Goal: Information Seeking & Learning: Learn about a topic

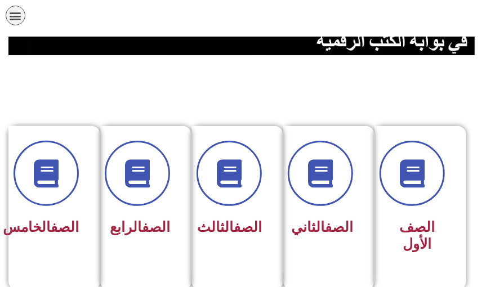
scroll to position [241, 0]
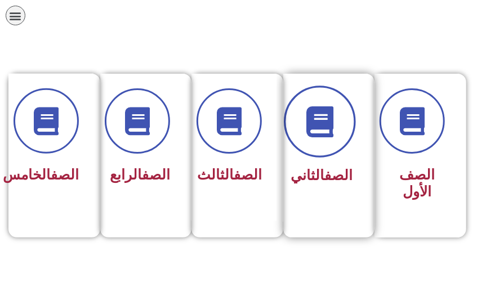
click at [322, 128] on icon at bounding box center [320, 121] width 31 height 31
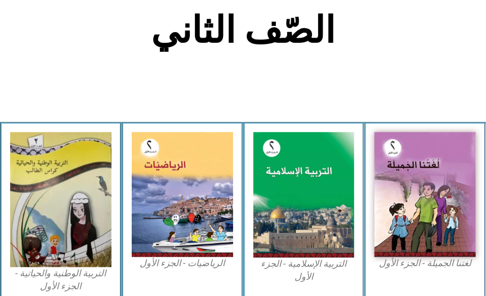
scroll to position [246, 0]
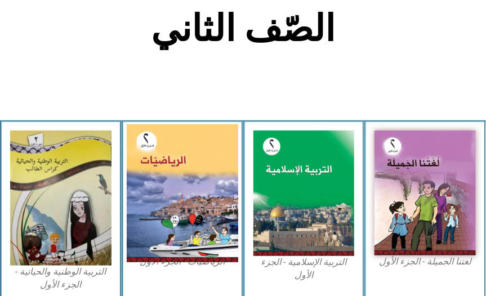
click at [179, 198] on img at bounding box center [183, 193] width 112 height 138
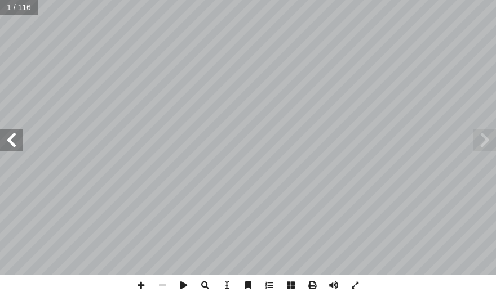
click at [14, 144] on span at bounding box center [11, 140] width 23 height 23
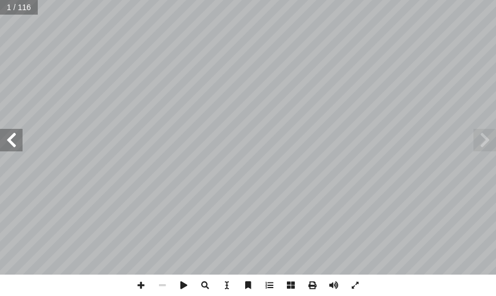
click at [14, 144] on span at bounding box center [11, 140] width 23 height 23
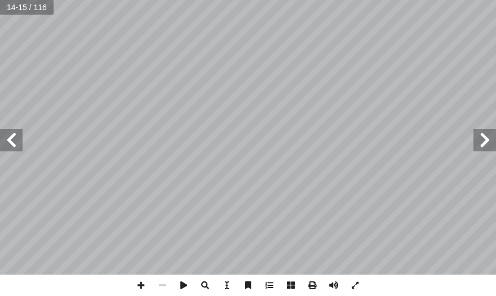
click at [14, 144] on span at bounding box center [11, 140] width 23 height 23
click at [6, 144] on span at bounding box center [11, 140] width 23 height 23
click at [5, 144] on span at bounding box center [11, 140] width 23 height 23
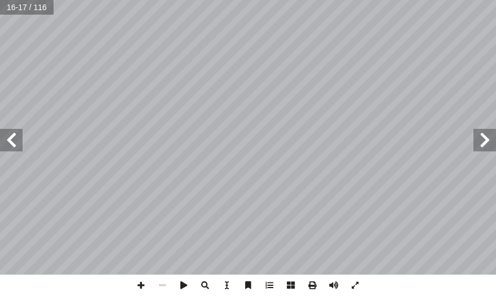
click at [5, 144] on span at bounding box center [11, 140] width 23 height 23
click at [6, 144] on span at bounding box center [11, 140] width 23 height 23
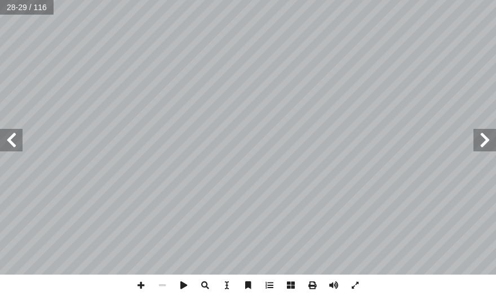
click at [6, 144] on span at bounding box center [11, 140] width 23 height 23
click at [145, 286] on span at bounding box center [140, 285] width 21 height 21
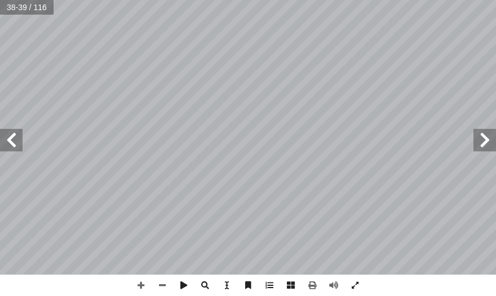
click at [10, 141] on span at bounding box center [11, 140] width 23 height 23
click at [6, 140] on span at bounding box center [11, 140] width 23 height 23
click at [486, 132] on span at bounding box center [484, 140] width 23 height 23
click at [145, 289] on span at bounding box center [140, 285] width 21 height 21
click at [164, 289] on span at bounding box center [162, 285] width 21 height 21
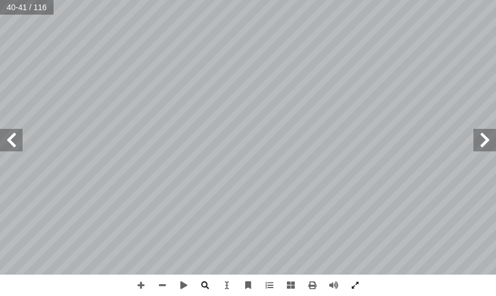
click at [9, 137] on span at bounding box center [11, 140] width 23 height 23
click at [132, 280] on span at bounding box center [140, 285] width 21 height 21
click at [169, 284] on span at bounding box center [162, 285] width 21 height 21
